Goal: Information Seeking & Learning: Learn about a topic

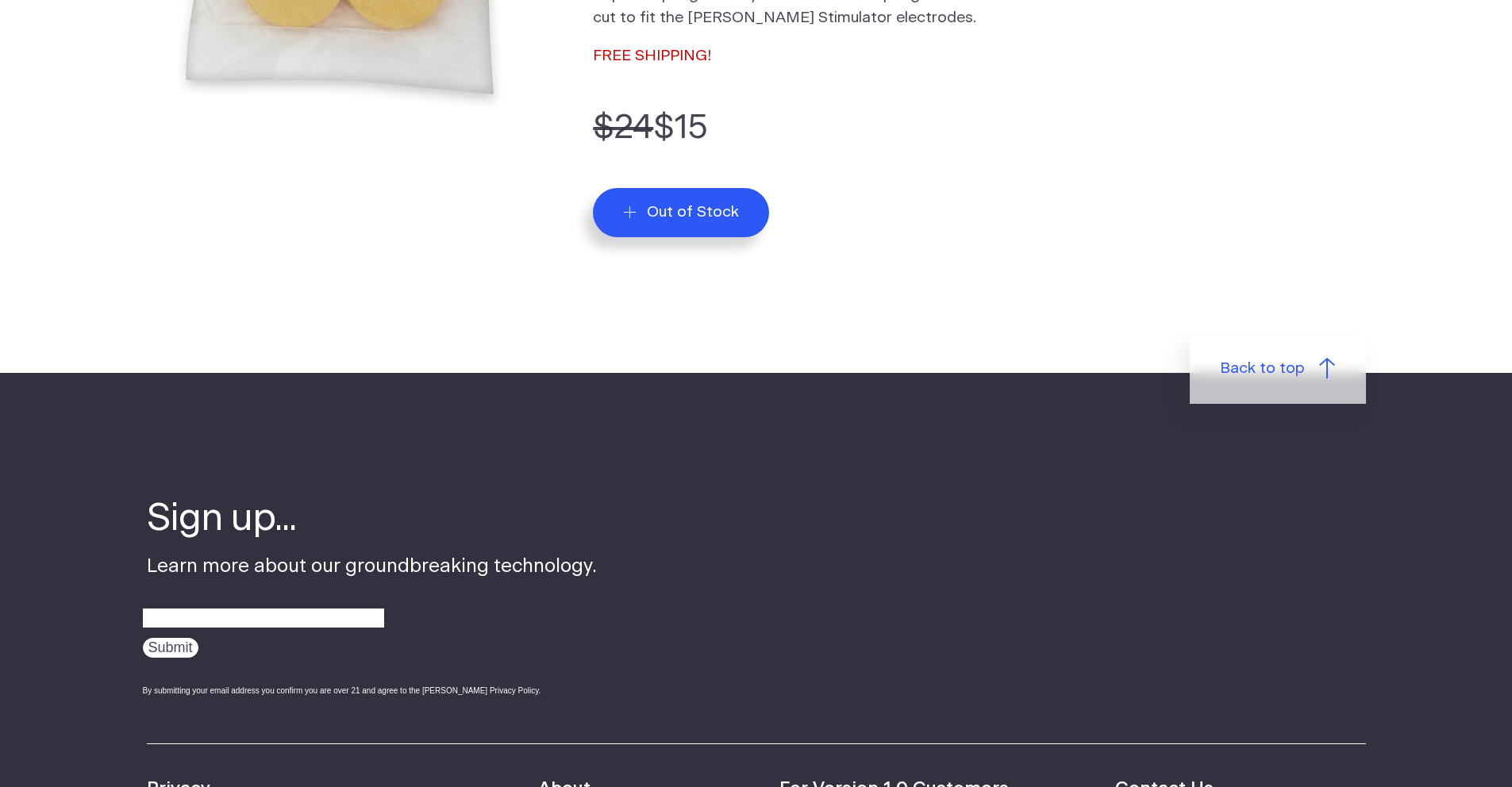
scroll to position [178, 0]
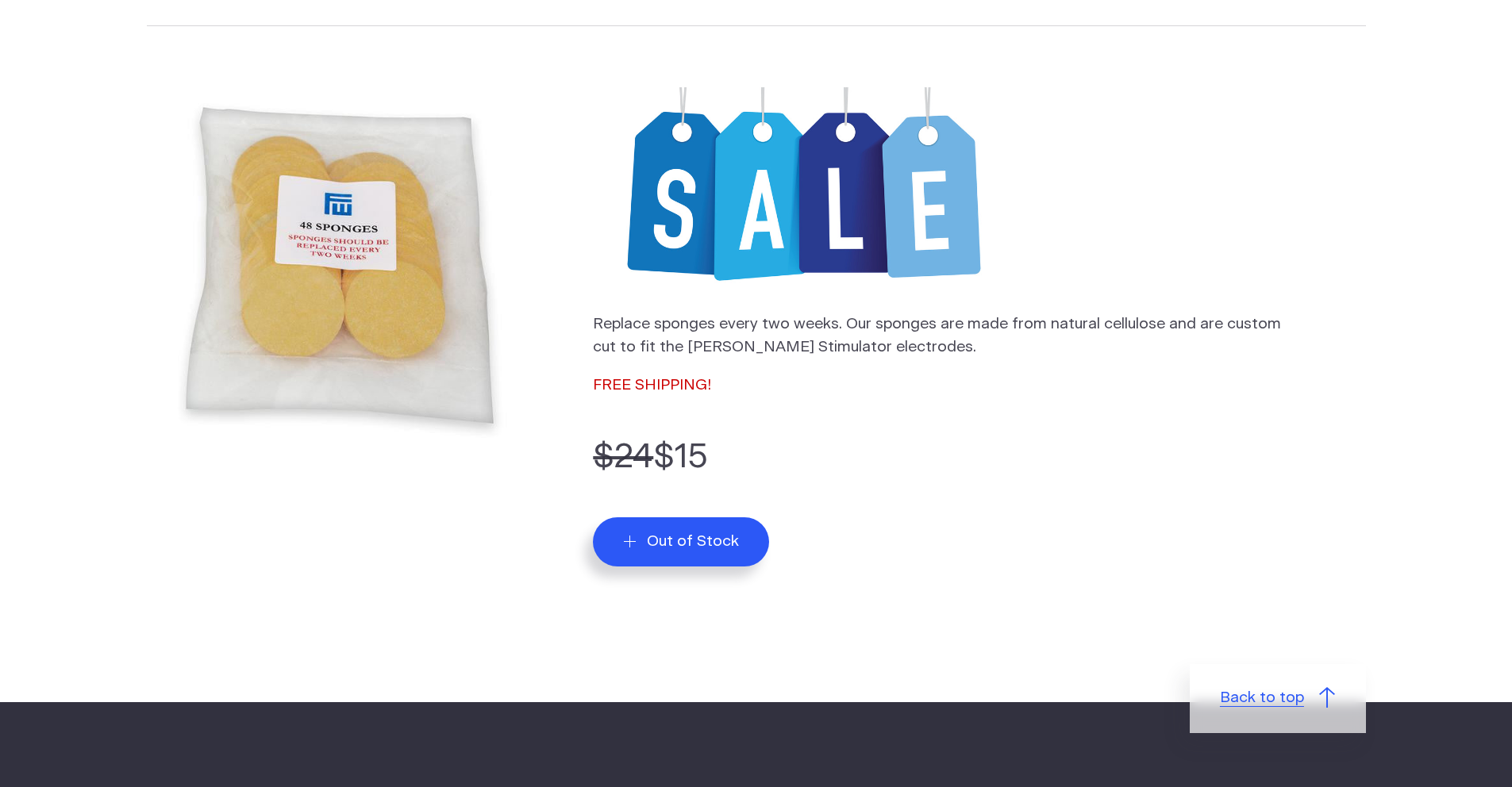
click at [1310, 701] on link "Back to top" at bounding box center [1279, 698] width 176 height 68
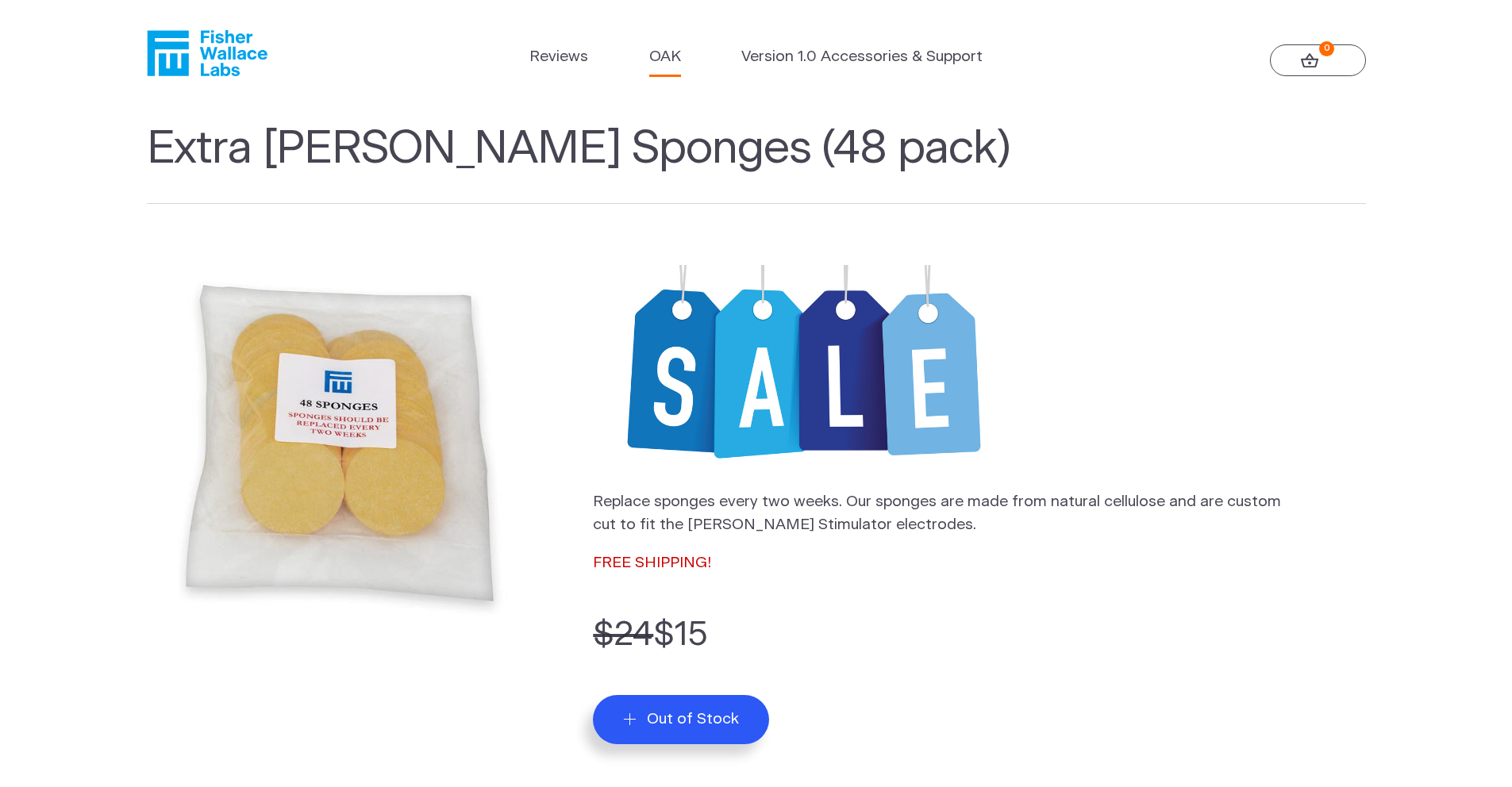
click at [659, 57] on link "OAK" at bounding box center [664, 58] width 32 height 23
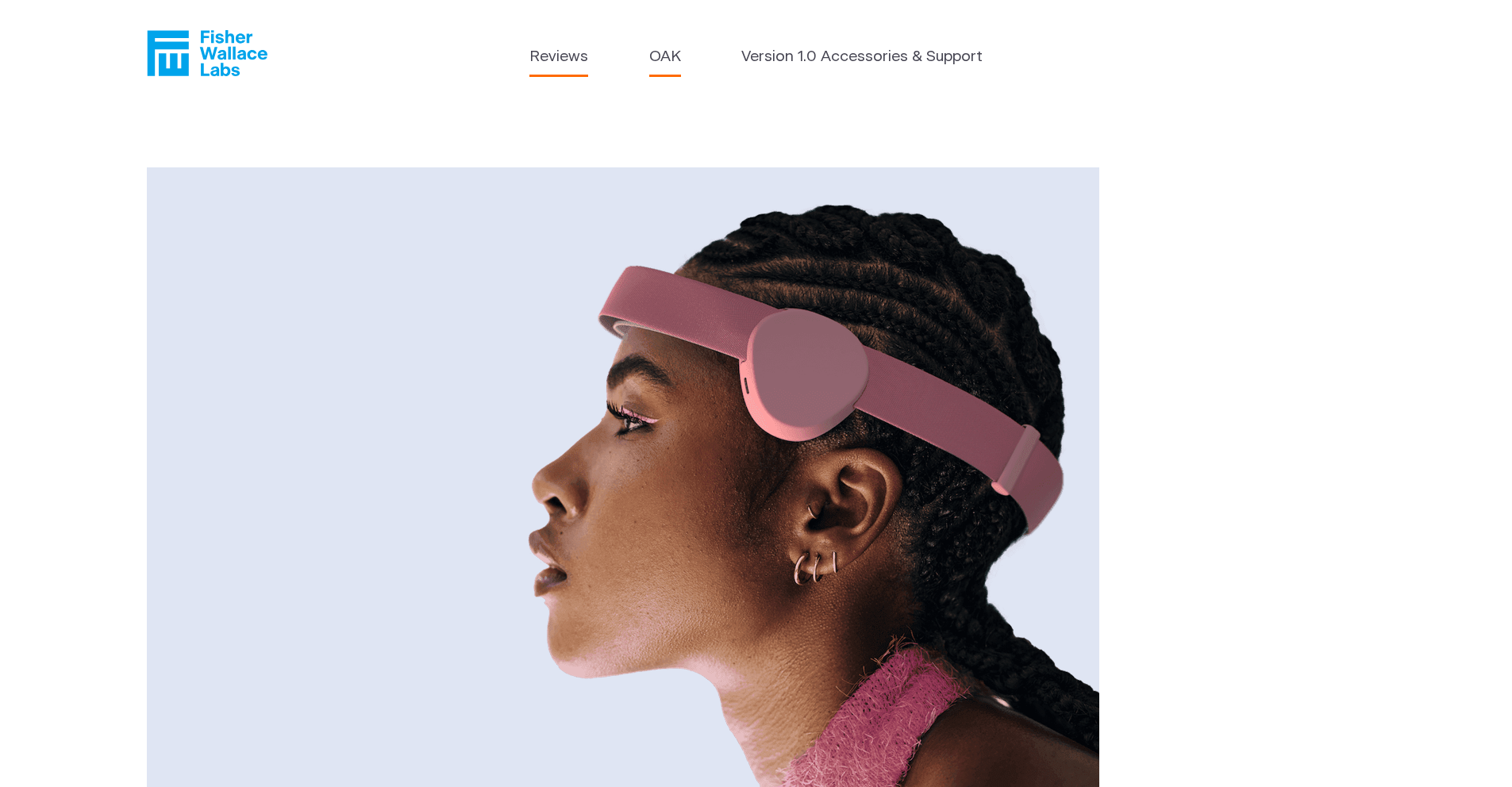
click at [551, 60] on link "Reviews" at bounding box center [559, 58] width 59 height 23
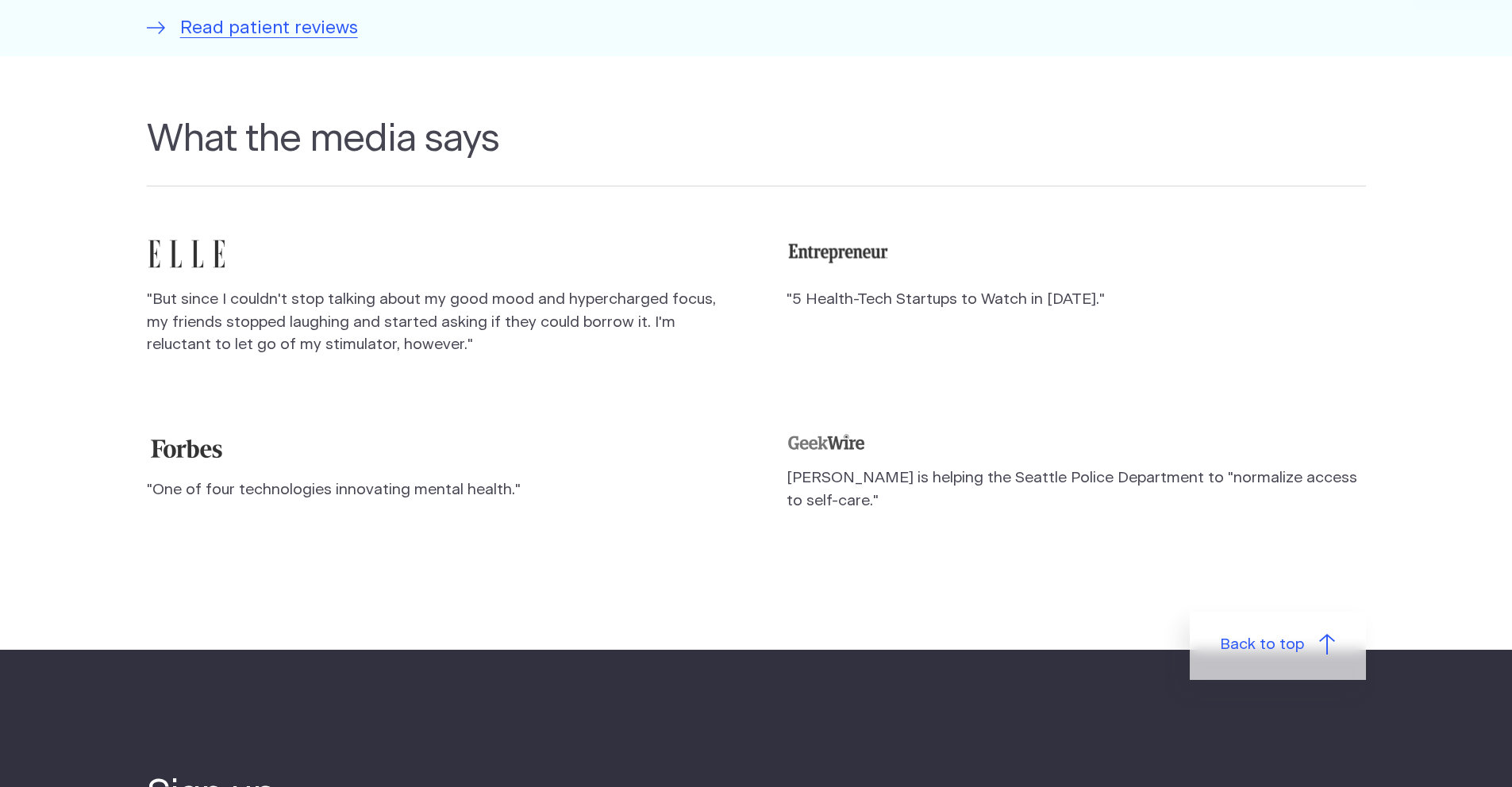
scroll to position [1342, 0]
